Goal: Subscribe to service/newsletter

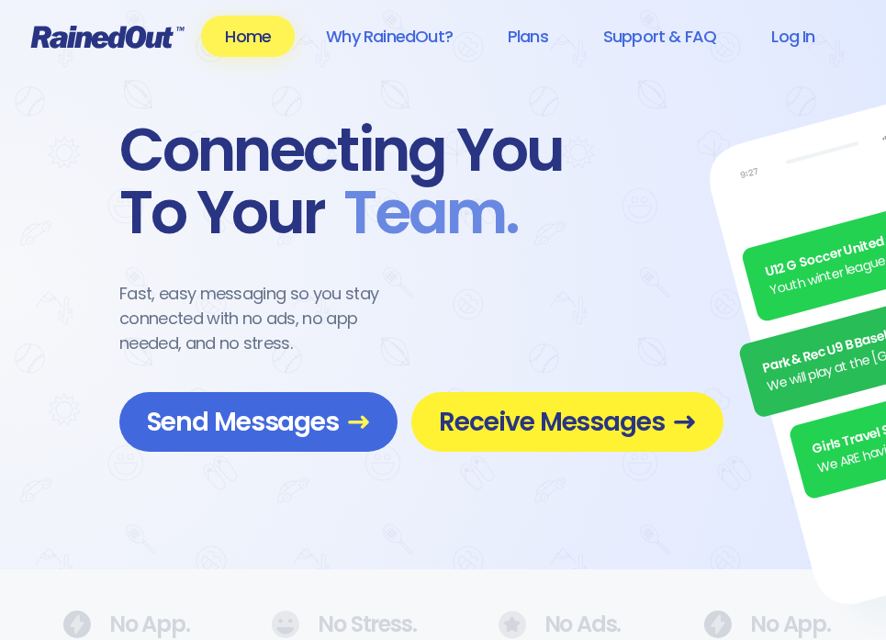
click at [514, 431] on span "Receive Messages" at bounding box center [567, 422] width 257 height 32
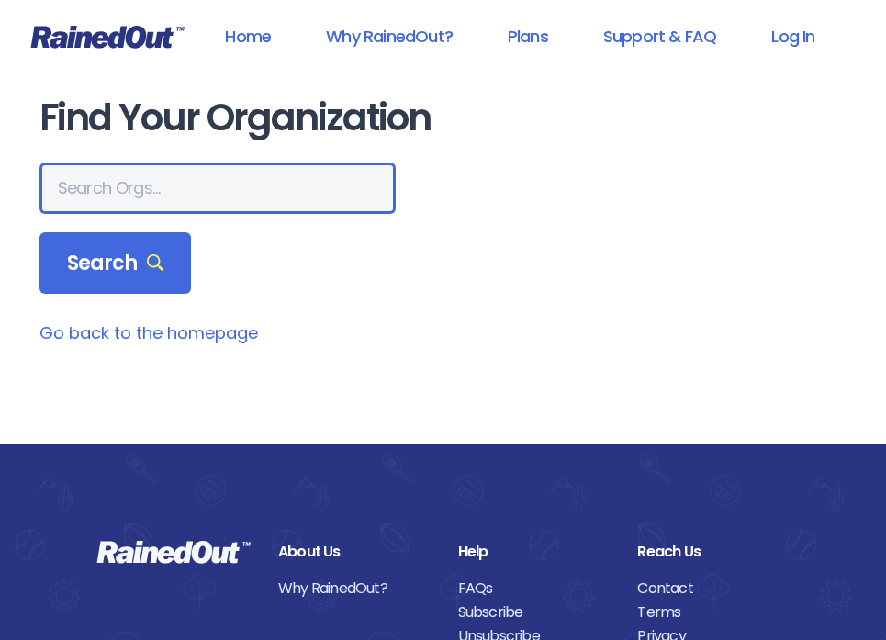
click at [188, 191] on input "text" at bounding box center [217, 188] width 356 height 51
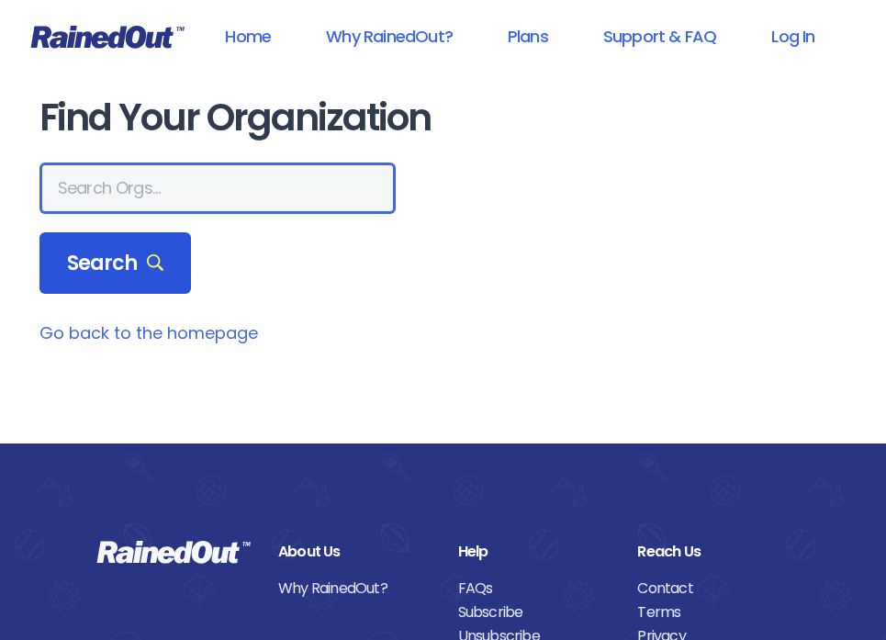
paste input "THE HEIGHTS Group Fitness"
type input "THE HEIGHTS Group Fitness"
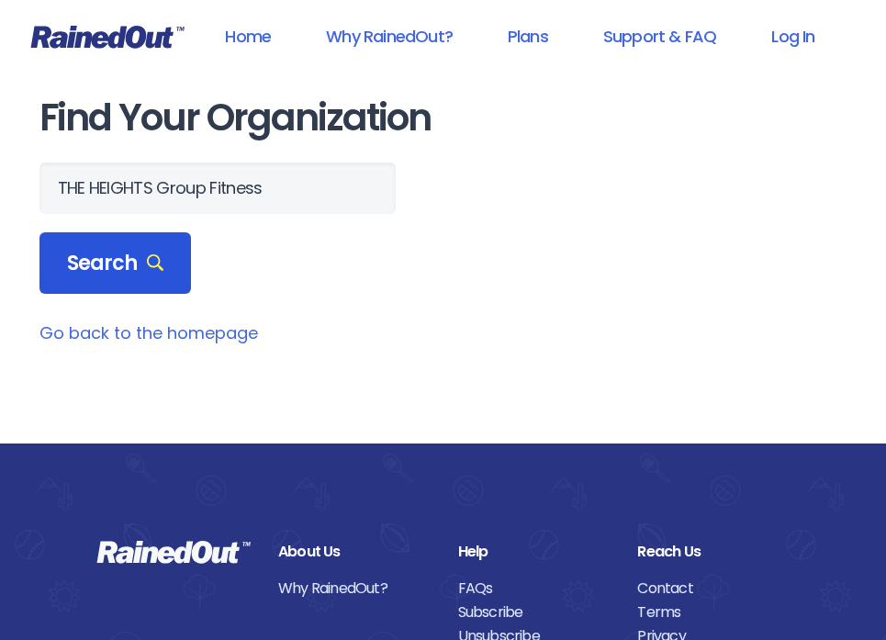
click at [119, 257] on span "Search" at bounding box center [115, 264] width 97 height 26
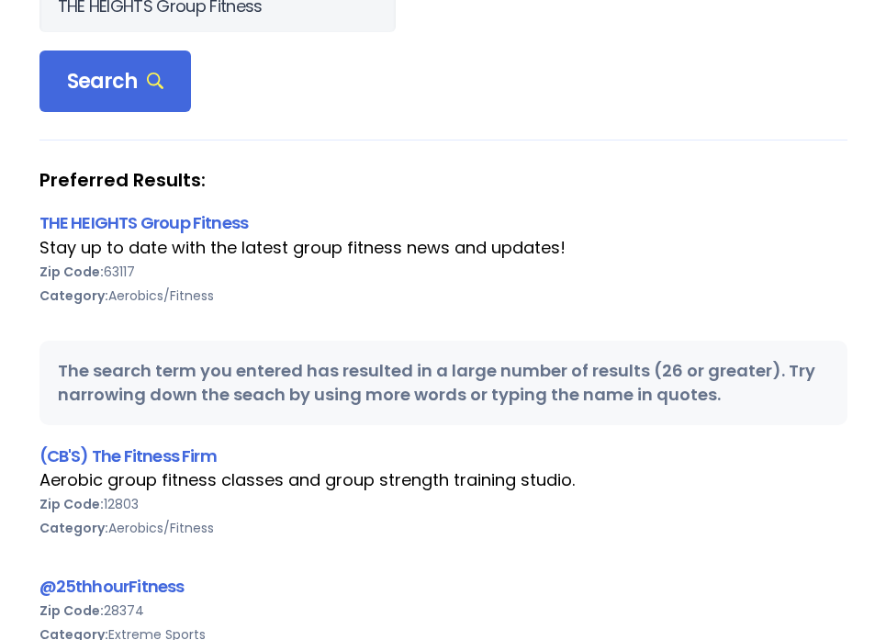
scroll to position [184, 0]
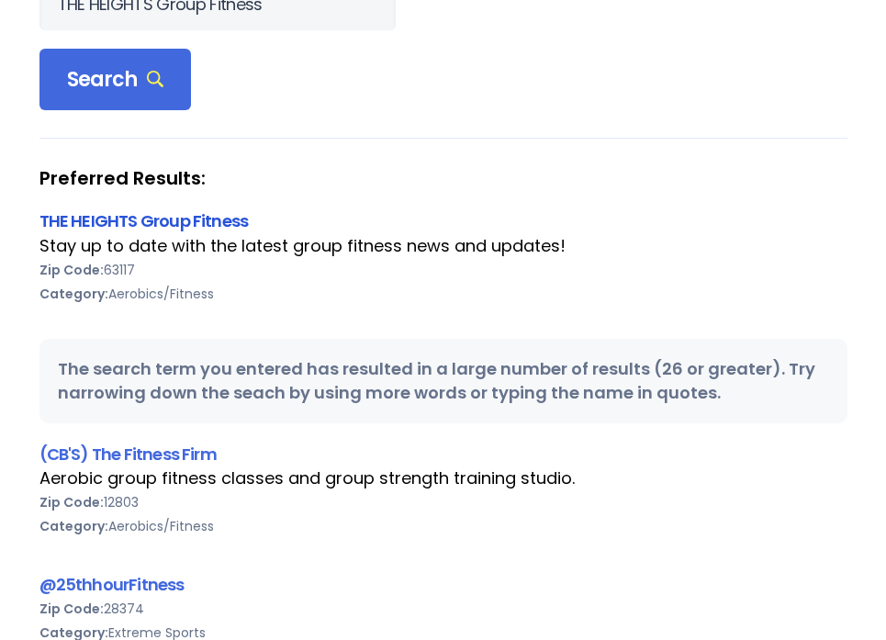
click at [206, 217] on link "THE HEIGHTS Group Fitness" at bounding box center [143, 220] width 209 height 23
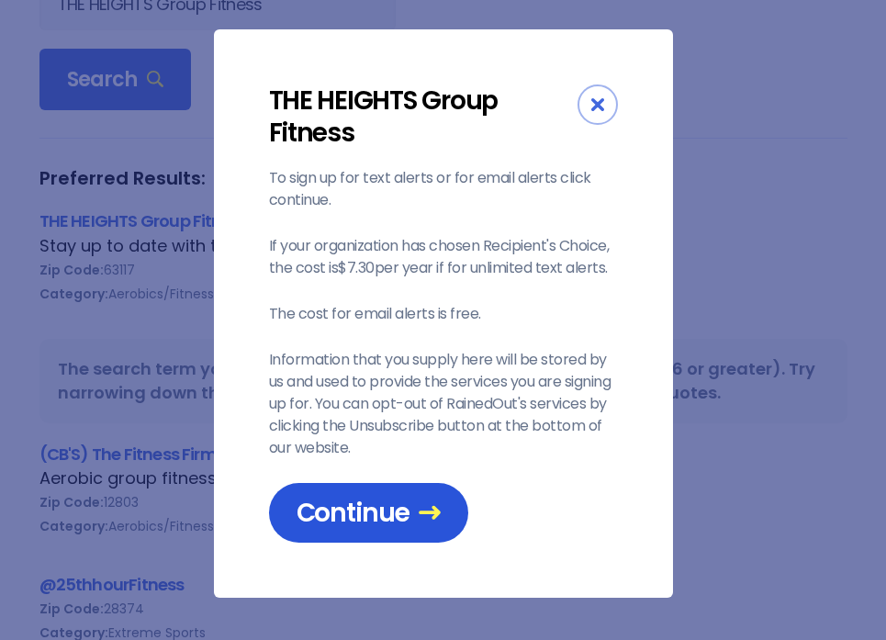
click at [367, 507] on span "Continue" at bounding box center [369, 513] width 144 height 32
